Goal: Navigation & Orientation: Find specific page/section

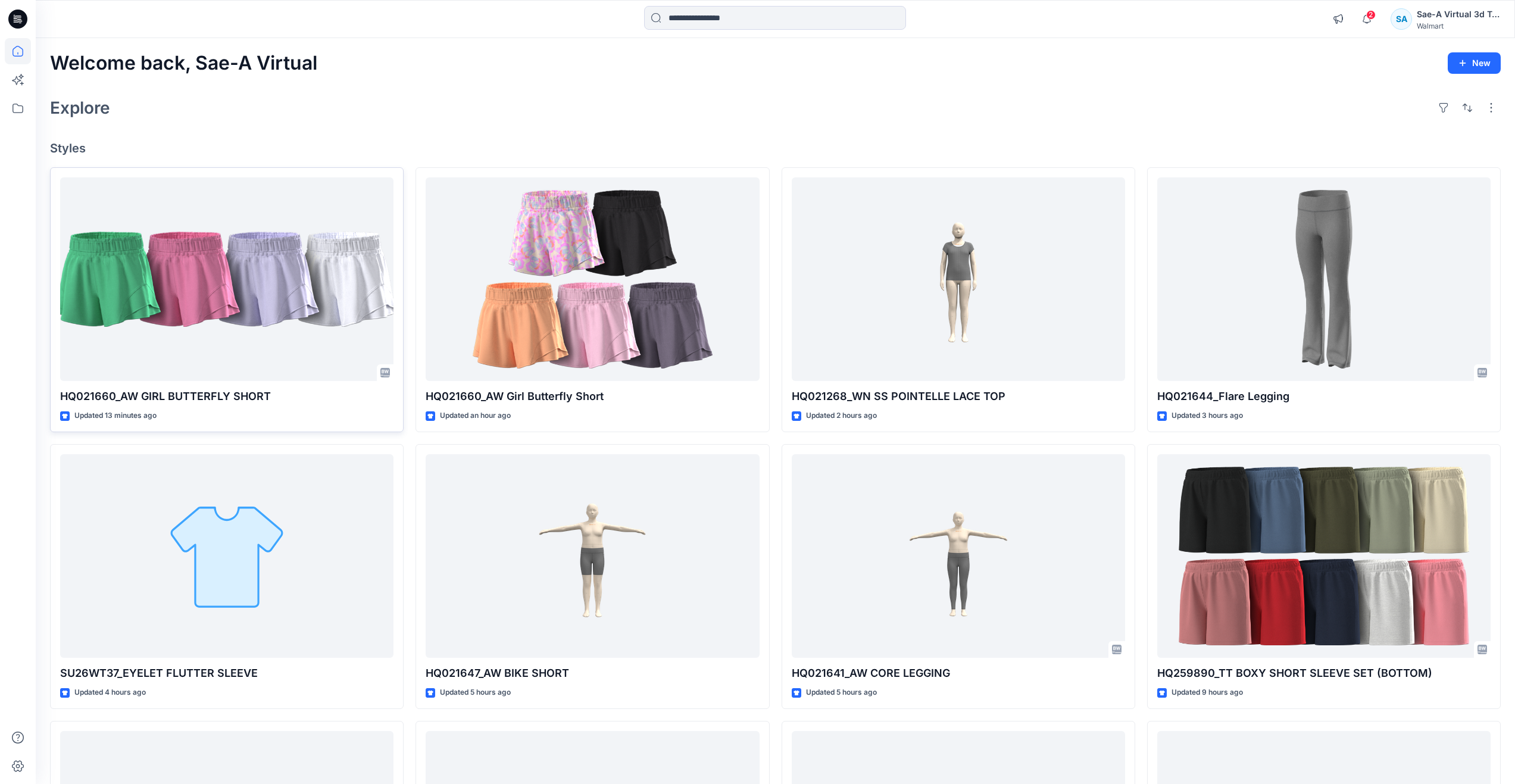
click at [180, 262] on div at bounding box center [227, 279] width 333 height 204
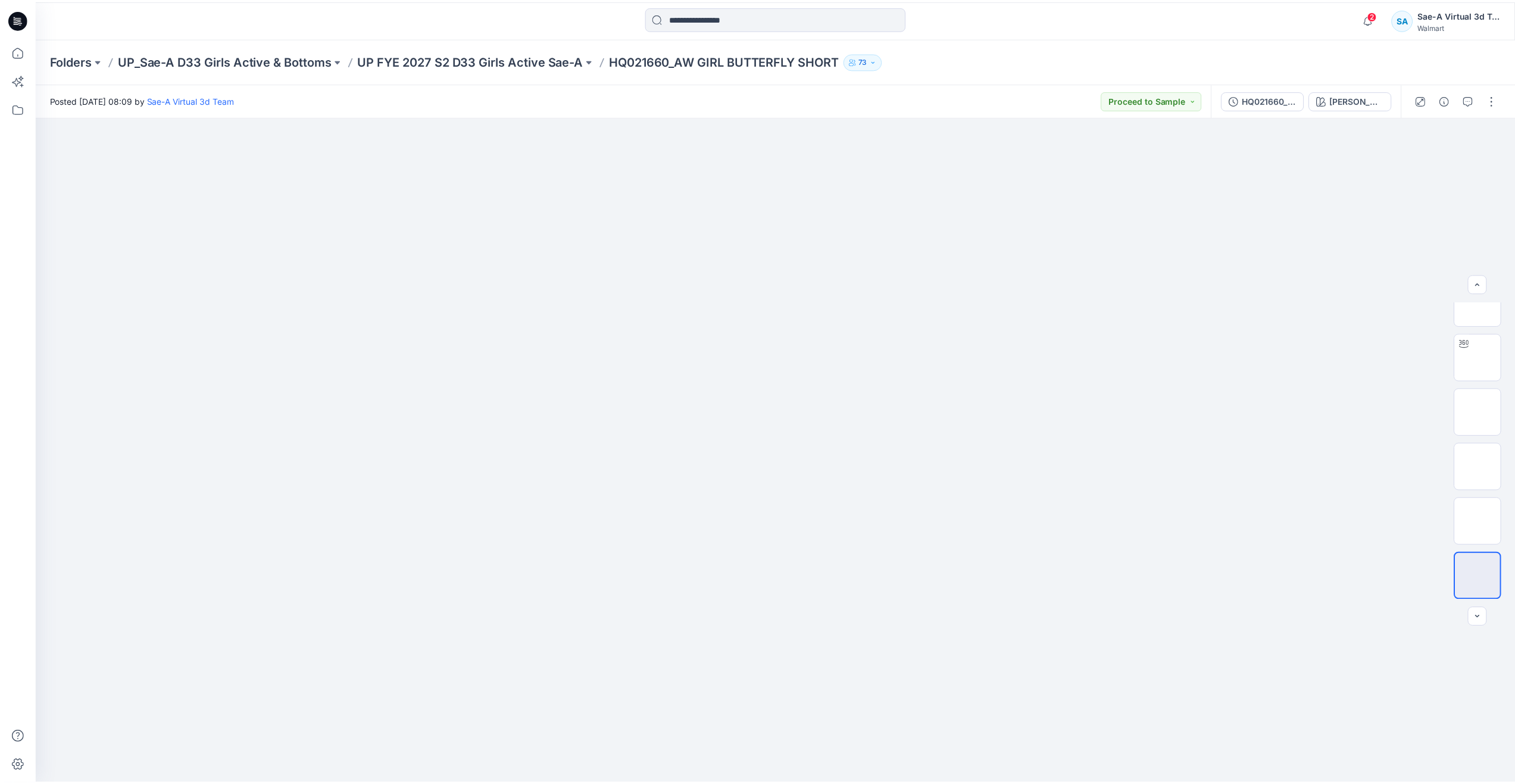
scroll to position [188, 0]
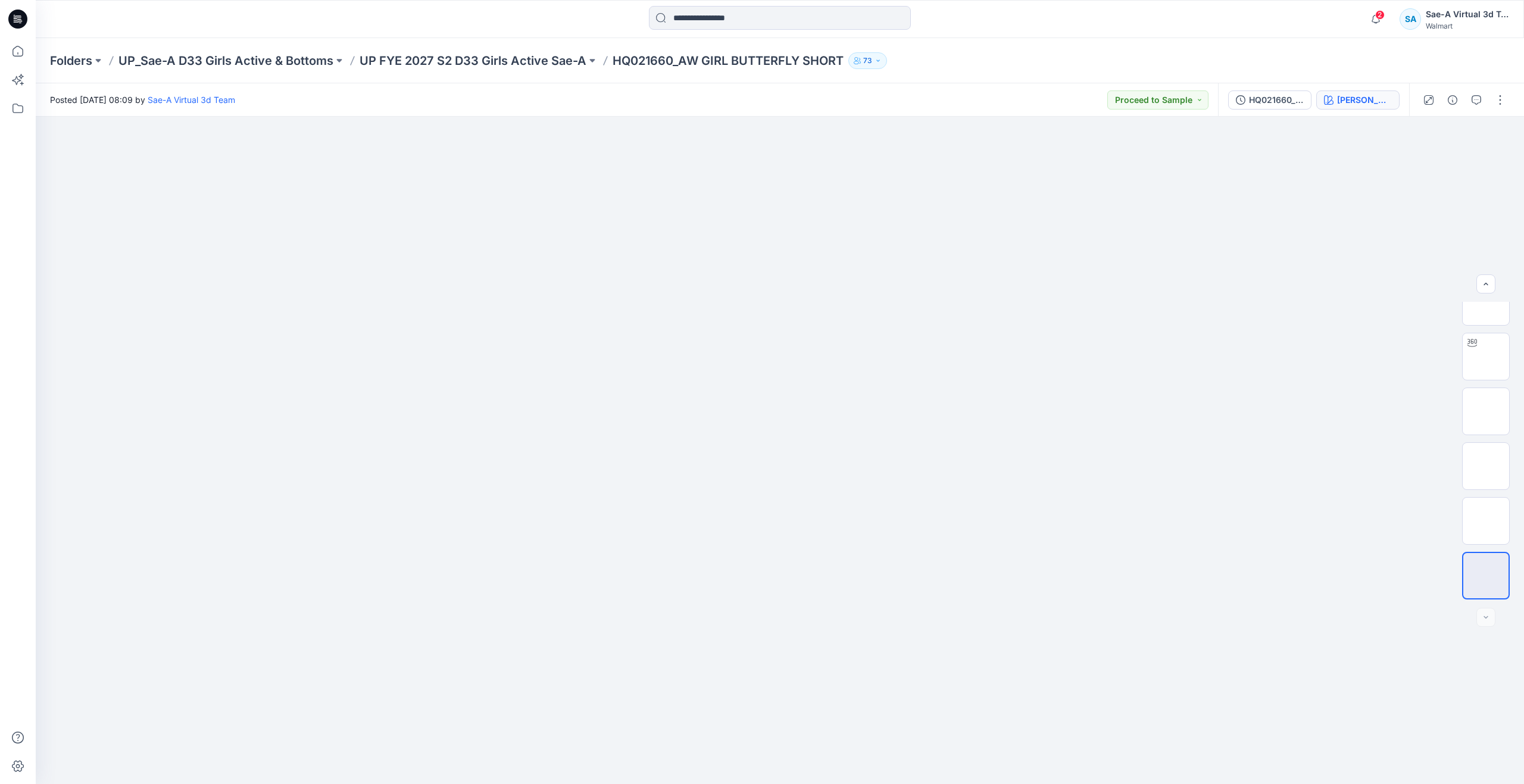
click at [1360, 100] on div "JADE STONE" at bounding box center [1364, 100] width 55 height 13
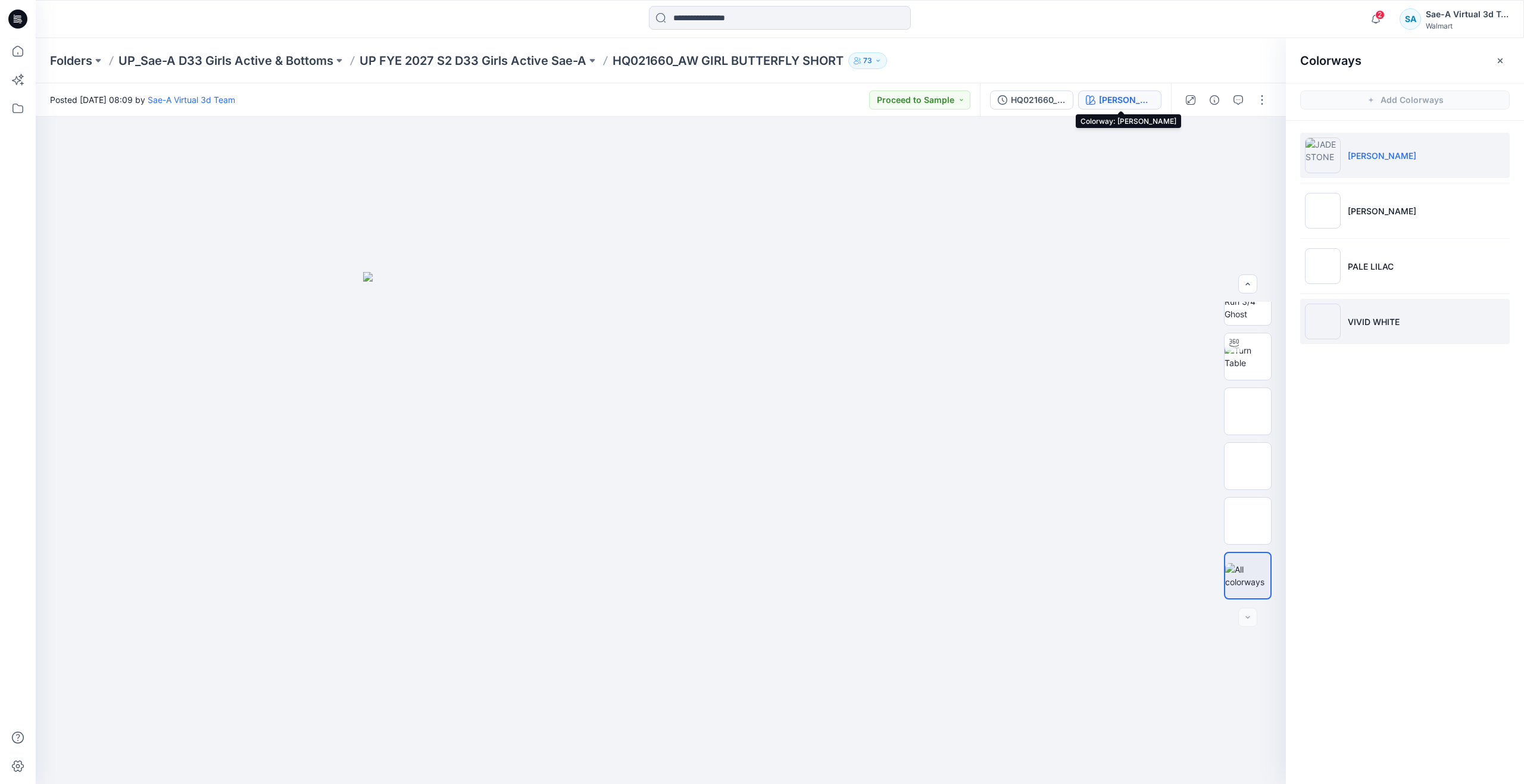
click at [1333, 316] on img at bounding box center [1323, 321] width 36 height 36
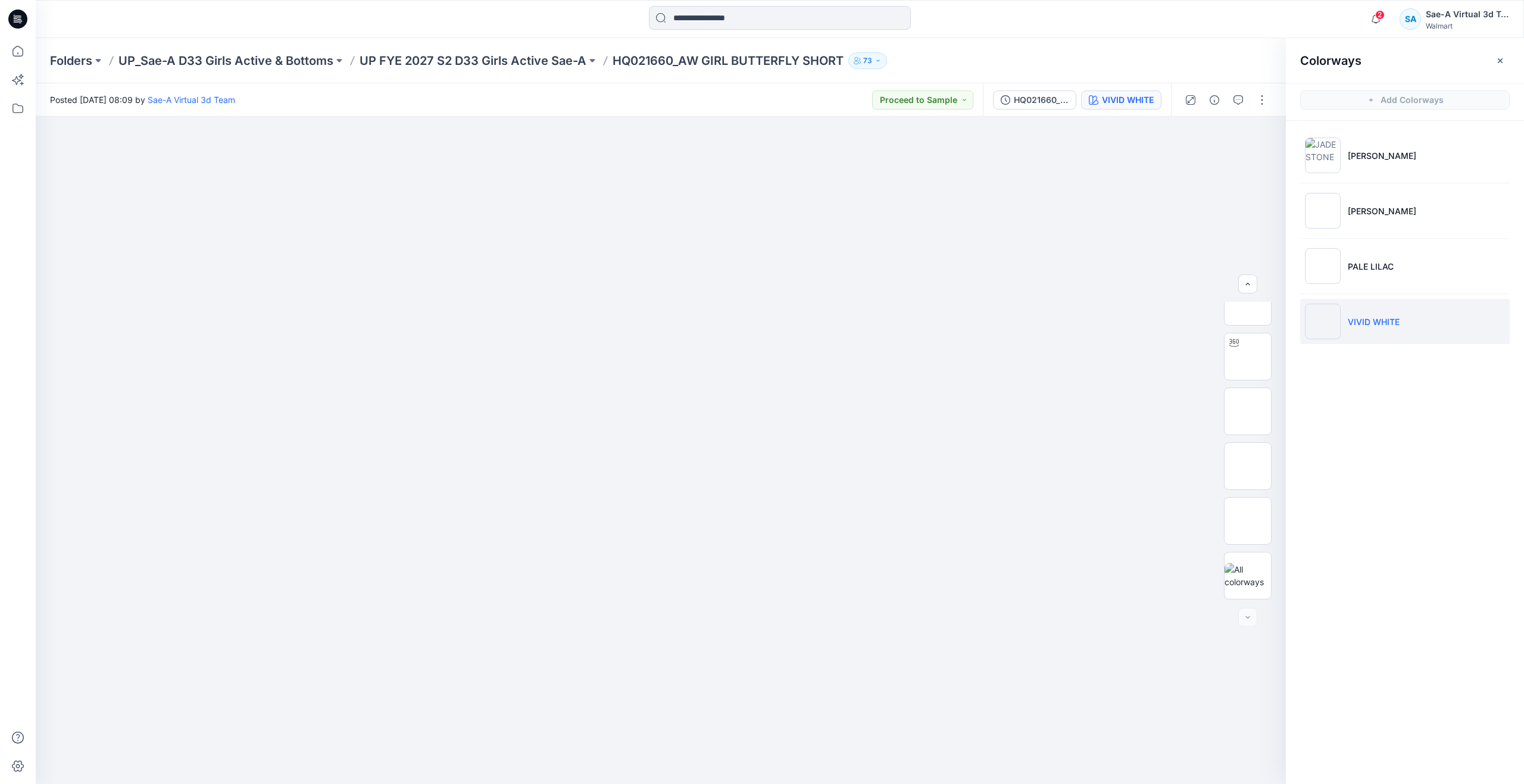
click at [1230, 344] on icon at bounding box center [1234, 343] width 10 height 10
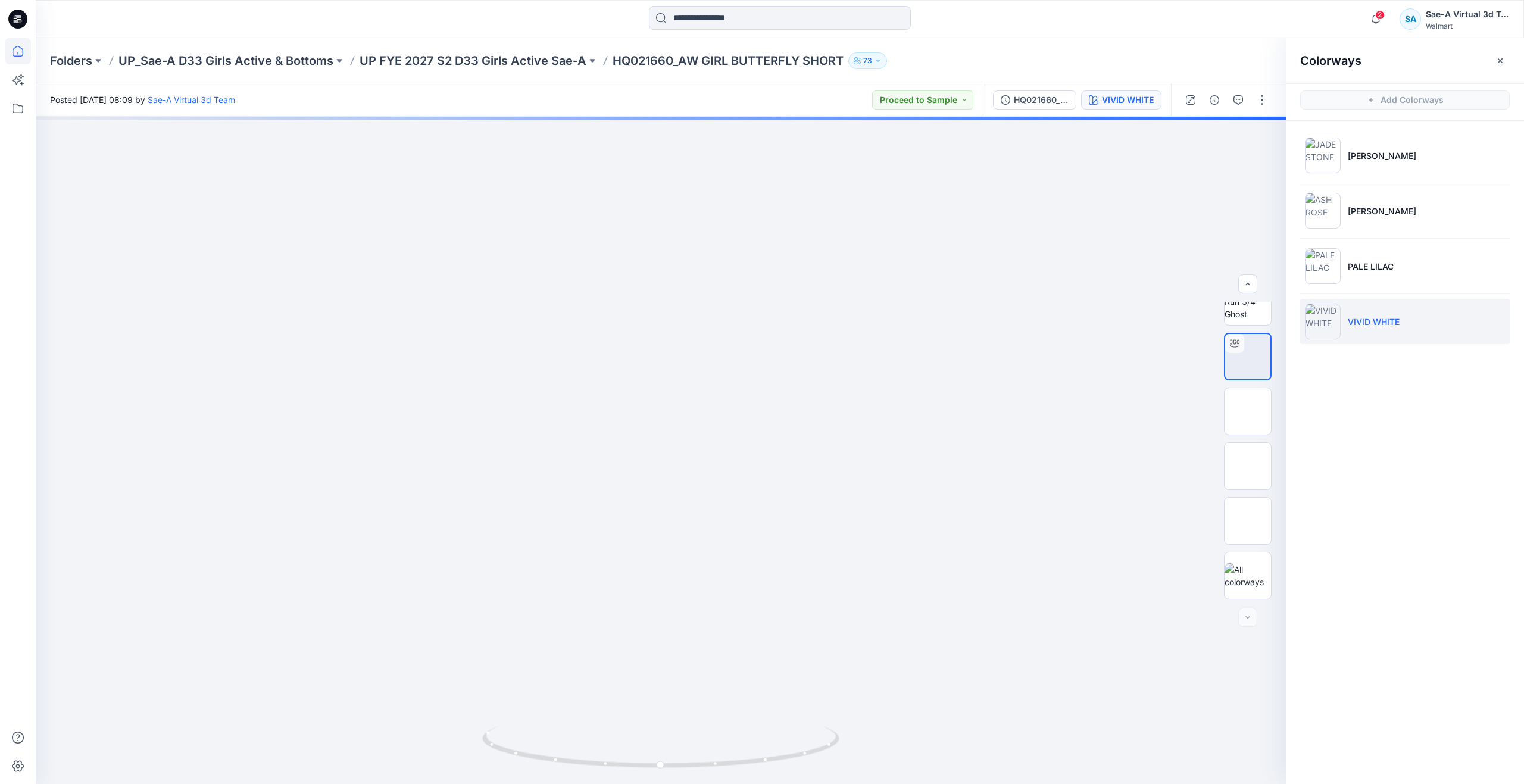
click at [7, 48] on icon at bounding box center [18, 51] width 26 height 26
